Goal: Information Seeking & Learning: Learn about a topic

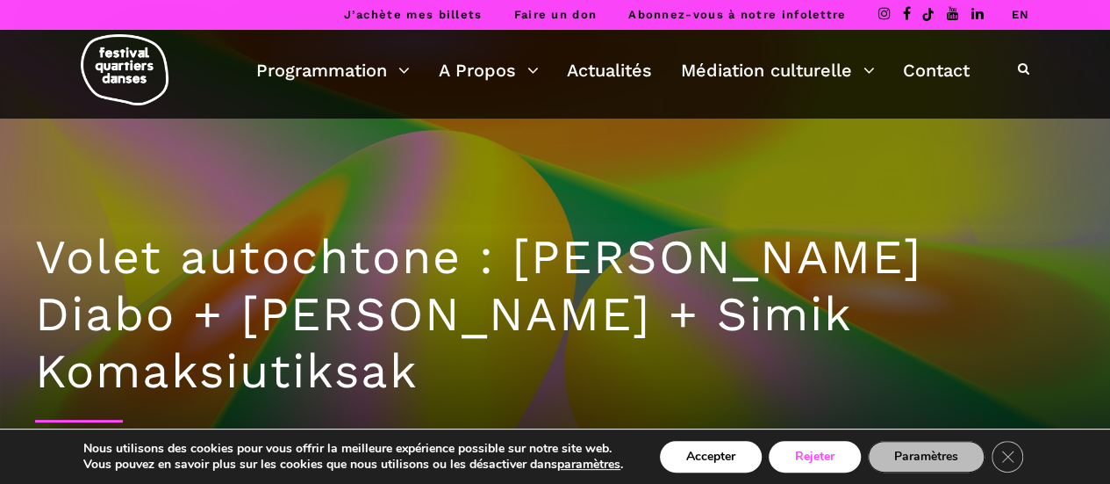
click at [848, 445] on button "Rejeter" at bounding box center [815, 457] width 92 height 32
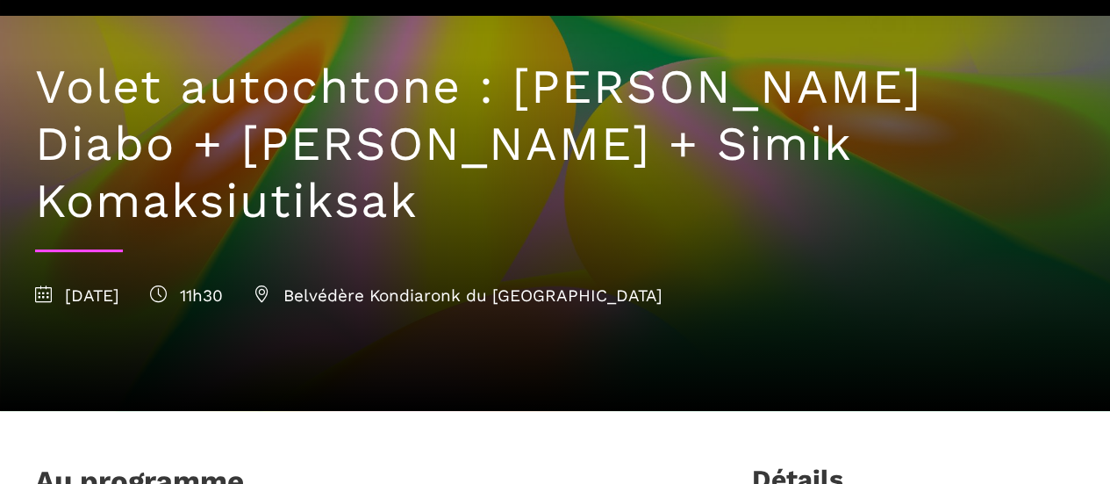
scroll to position [176, 0]
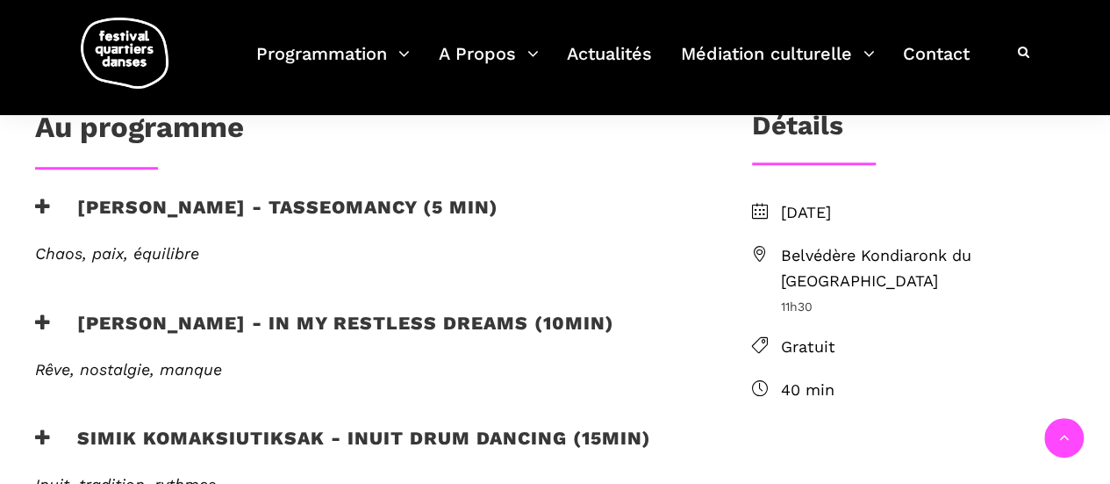
scroll to position [527, 0]
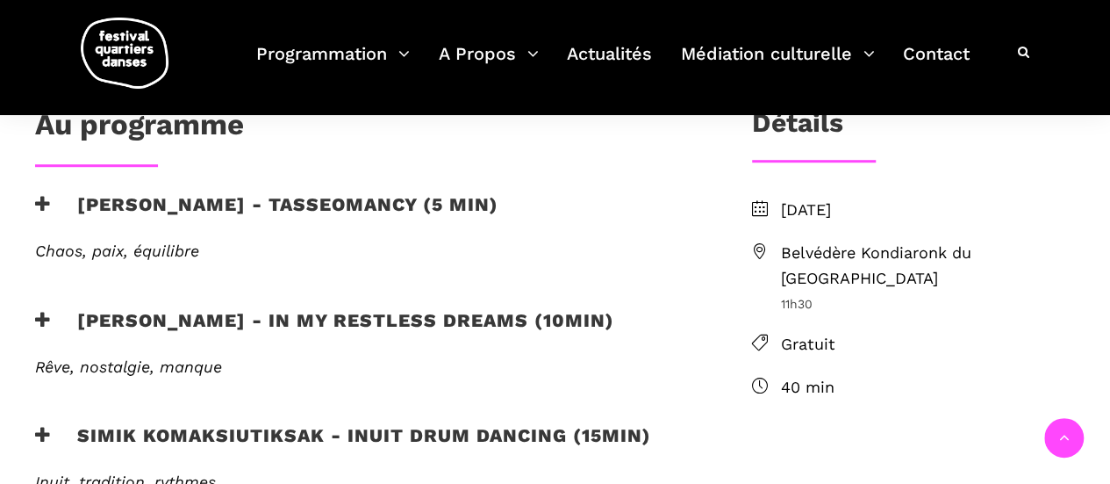
click at [44, 197] on icon at bounding box center [43, 204] width 16 height 18
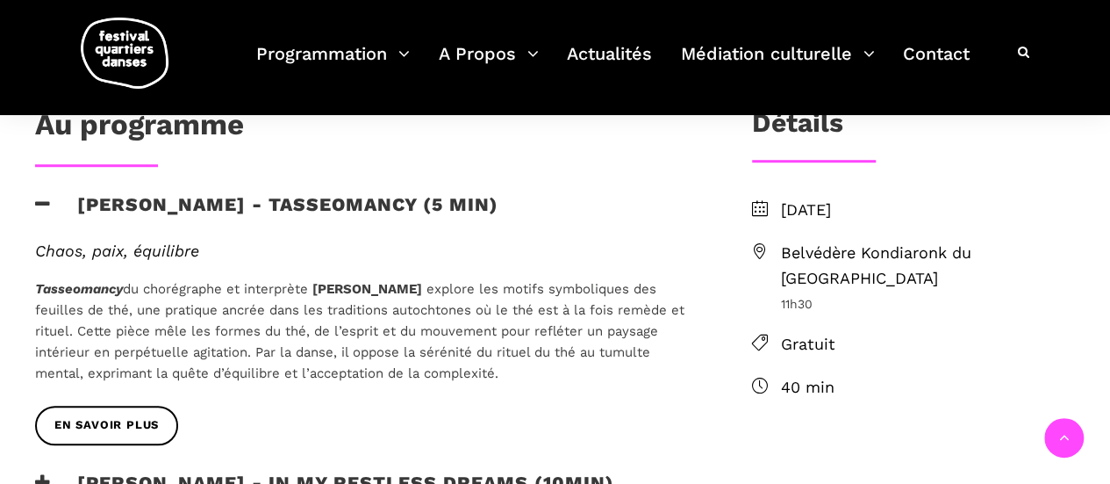
click at [142, 193] on h3 "[PERSON_NAME] - Tasseomancy (5 min)" at bounding box center [266, 215] width 463 height 44
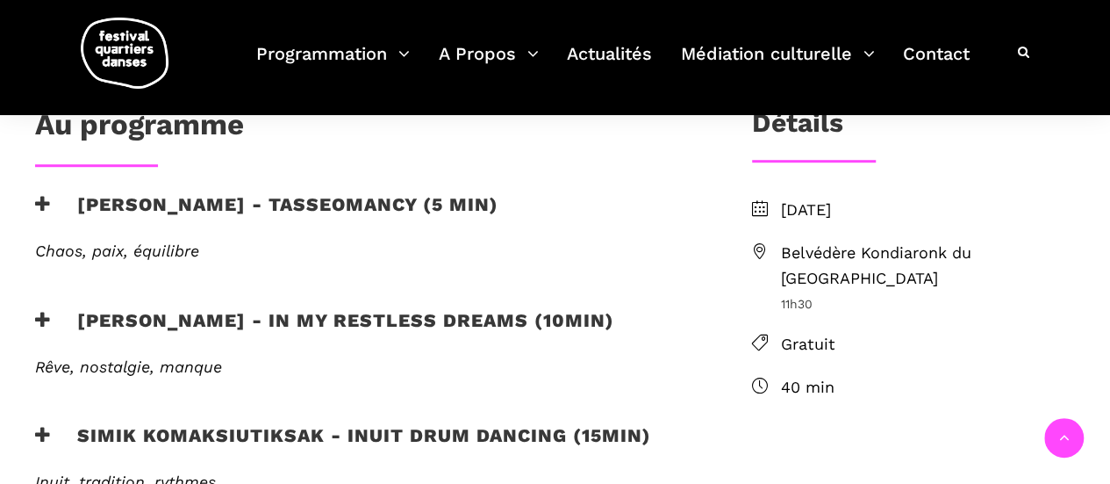
click at [179, 317] on h3 "[PERSON_NAME] - In my restless dreams (10min)" at bounding box center [324, 331] width 579 height 44
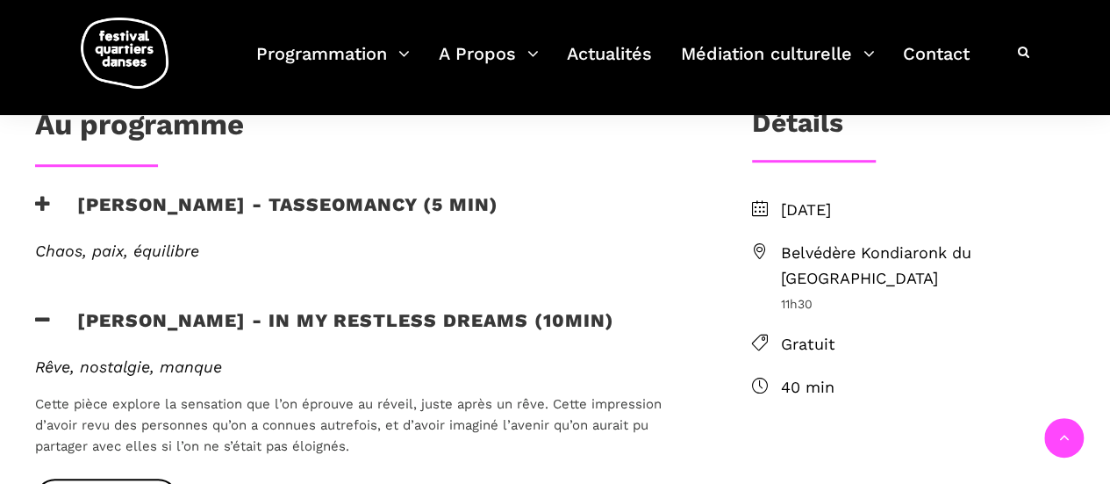
scroll to position [614, 0]
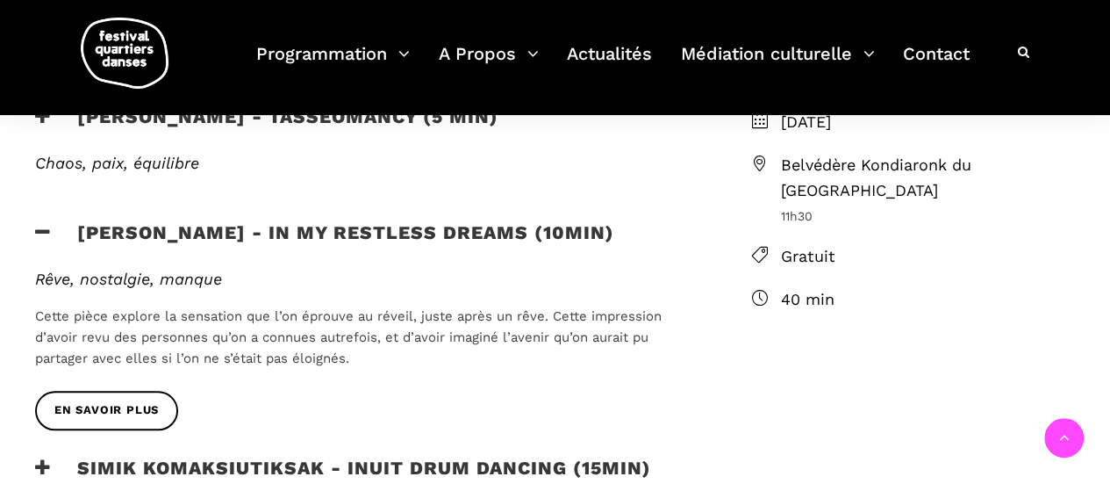
click at [232, 234] on h3 "[PERSON_NAME] - In my restless dreams (10min)" at bounding box center [324, 243] width 579 height 44
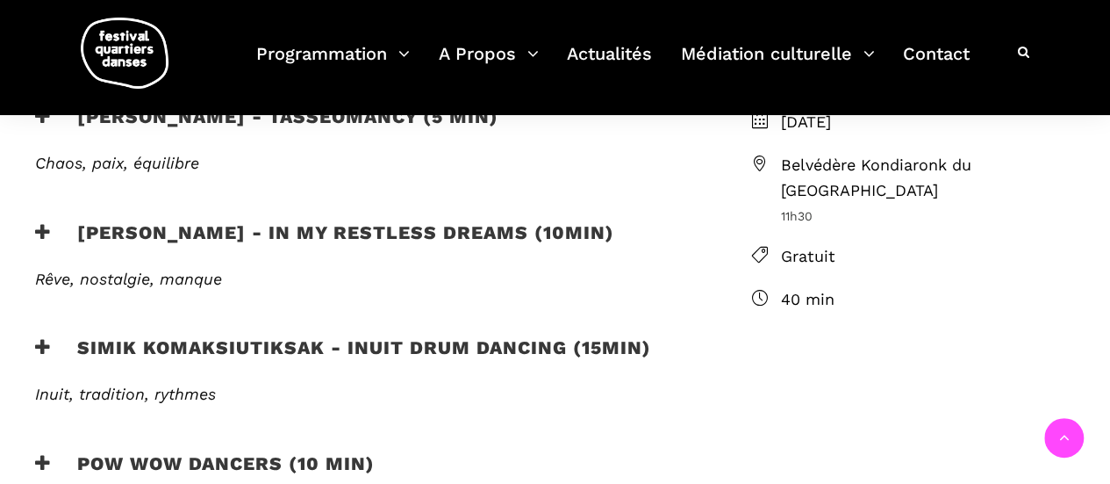
scroll to position [702, 0]
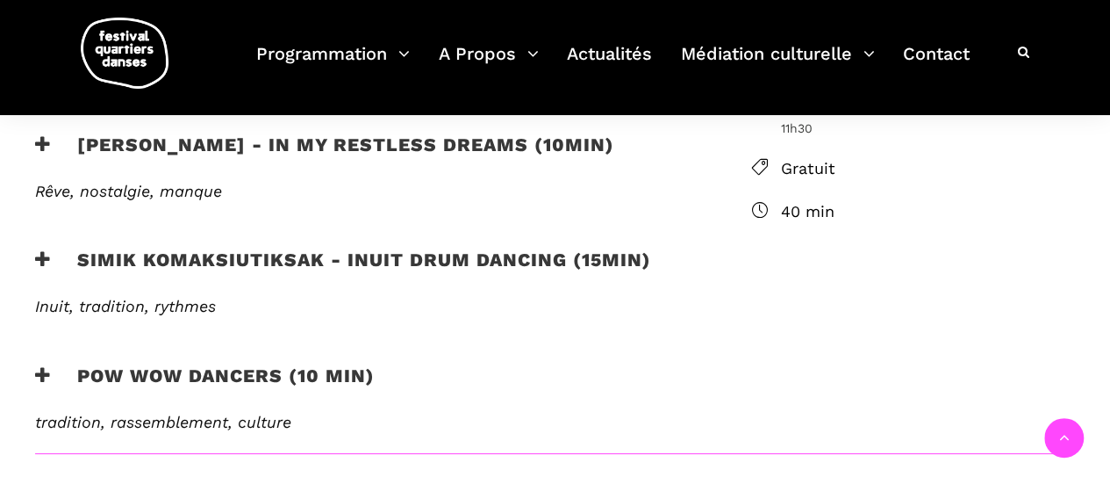
click at [255, 303] on h6 "Inuit, tradition, rythmes" at bounding box center [365, 306] width 660 height 19
click at [240, 271] on h3 "Simik Komaksiutiksak - Inuit Drum Dancing (15min)" at bounding box center [343, 270] width 616 height 44
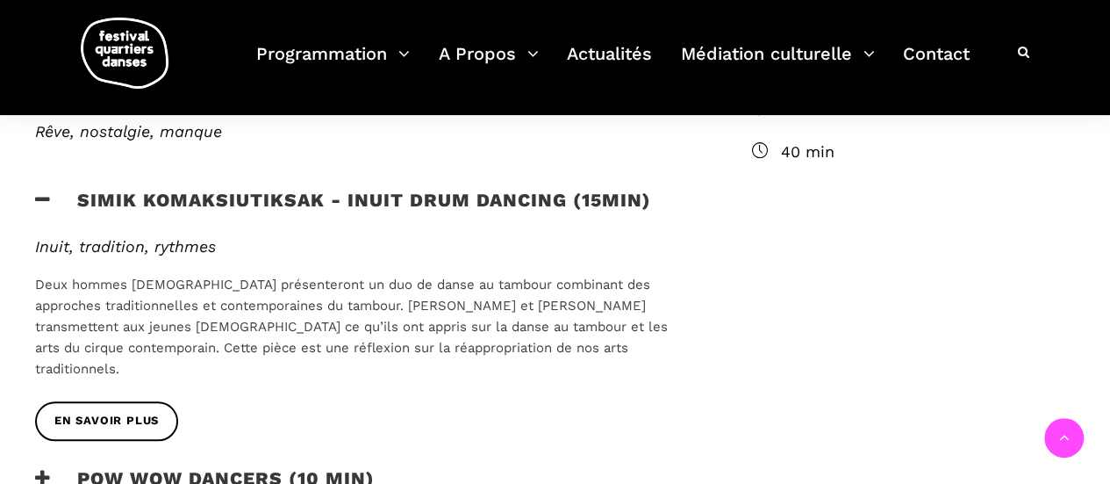
scroll to position [790, 0]
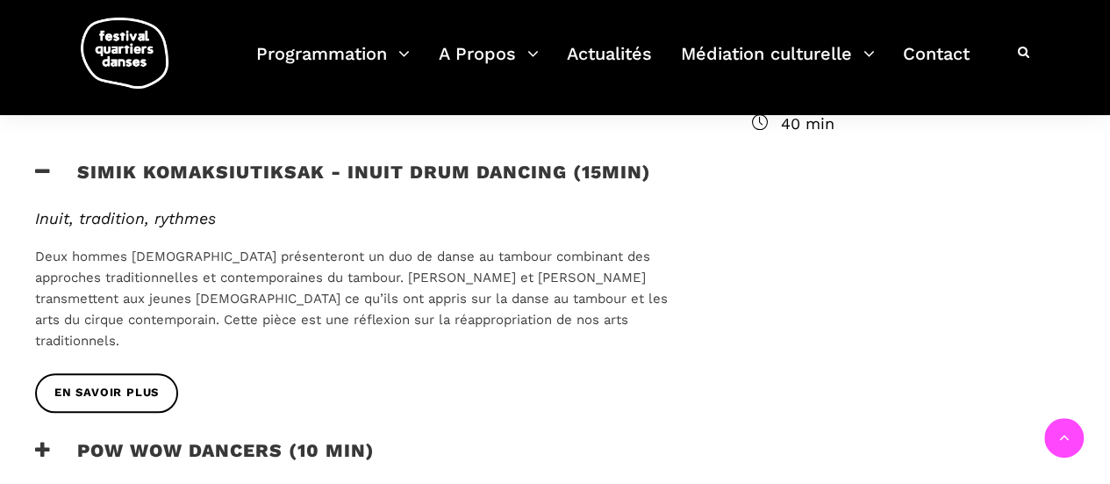
click at [235, 184] on h3 "Simik Komaksiutiksak - Inuit Drum Dancing (15min)" at bounding box center [343, 183] width 616 height 44
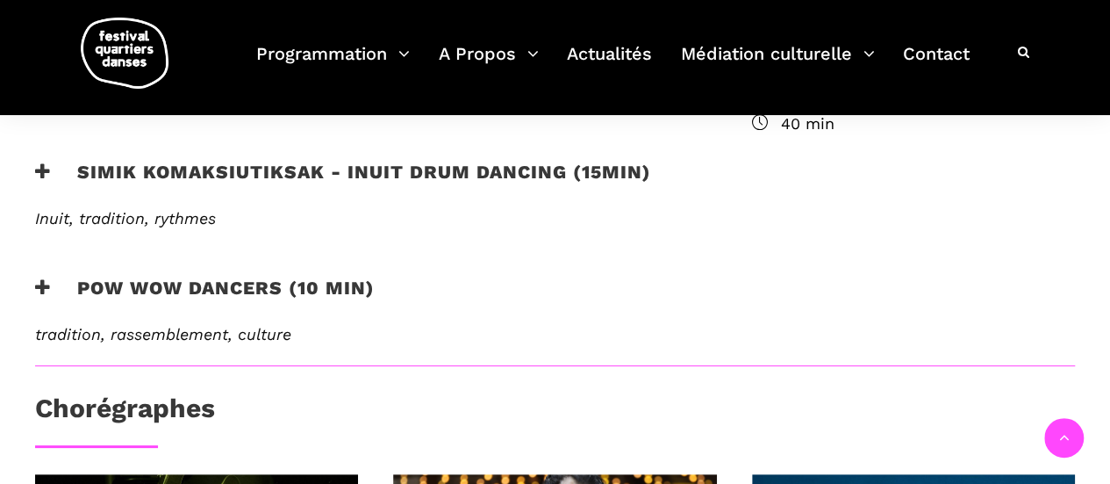
click at [200, 287] on h3 "Pow Wow Dancers (10 min)" at bounding box center [205, 298] width 340 height 44
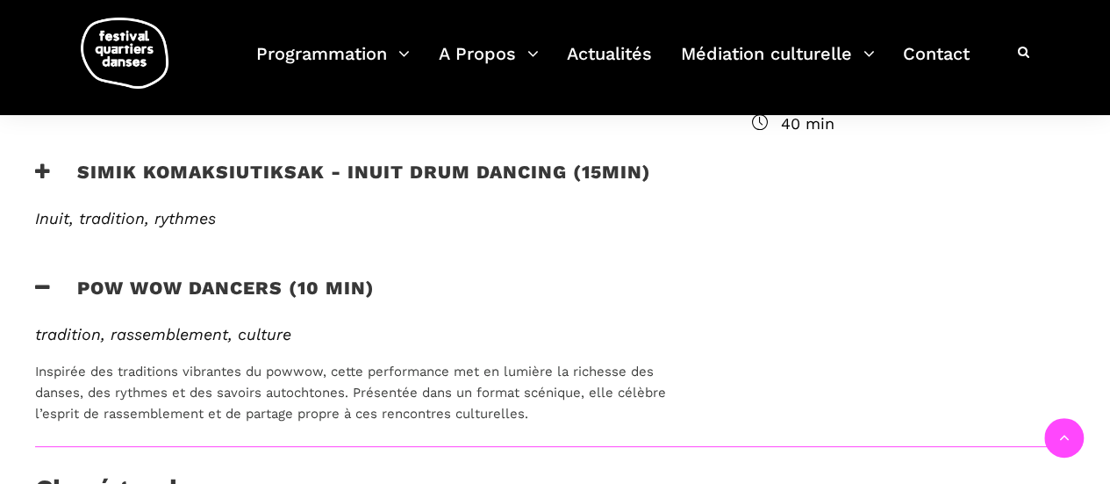
click at [200, 286] on h3 "Pow Wow Dancers (10 min)" at bounding box center [205, 298] width 340 height 44
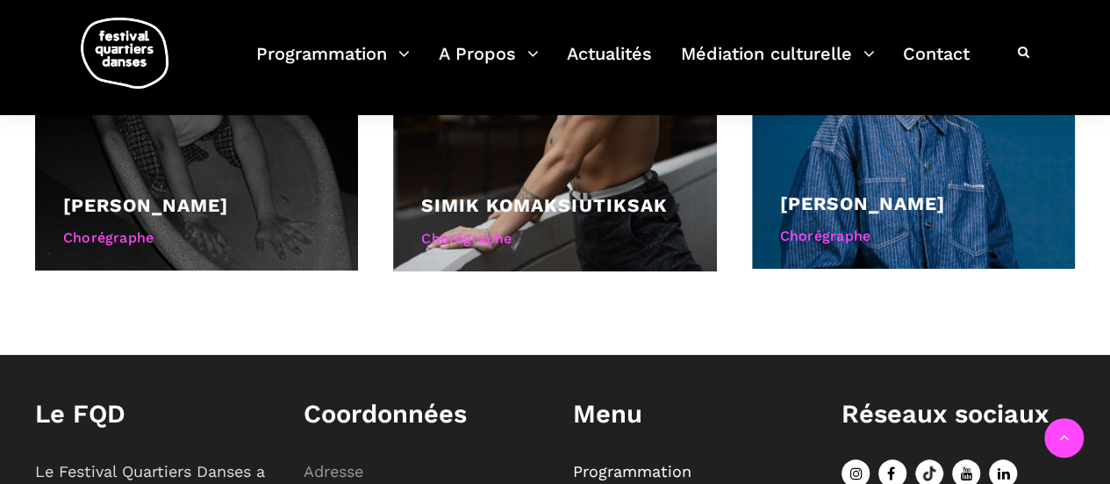
scroll to position [1492, 0]
